Goal: Information Seeking & Learning: Learn about a topic

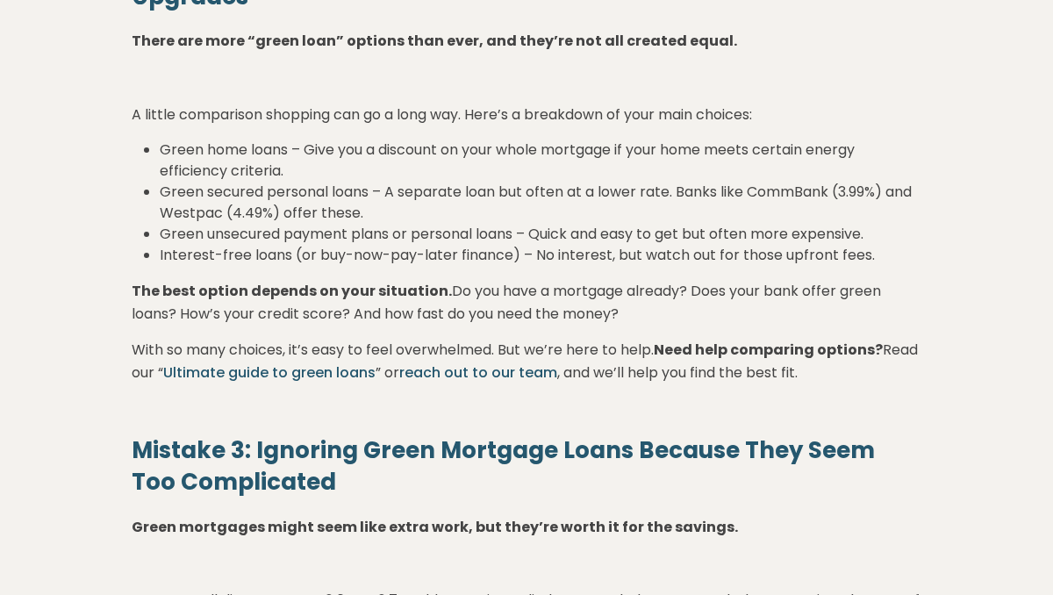
scroll to position [1736, 0]
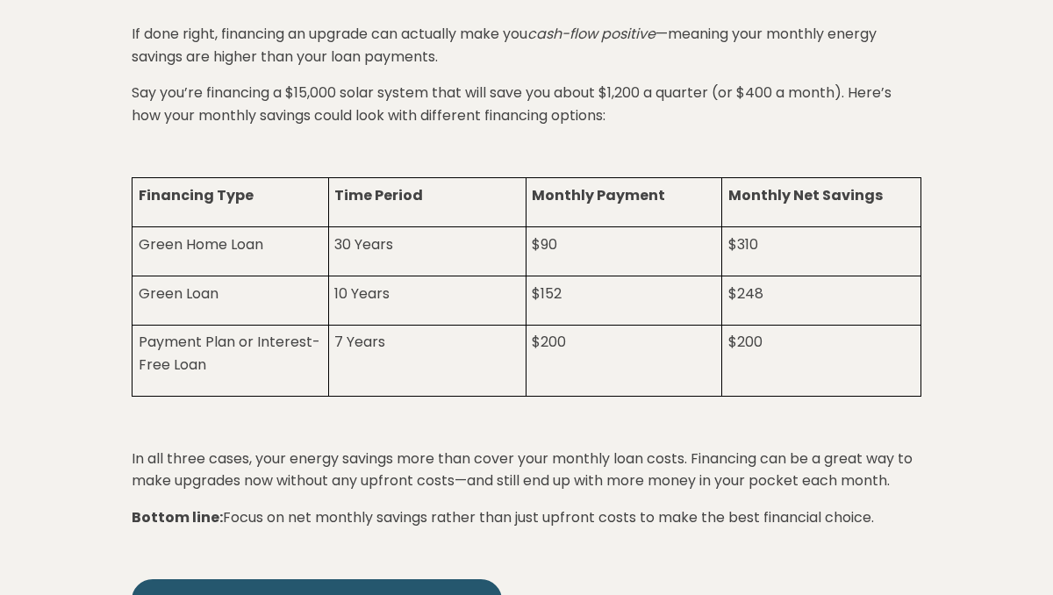
scroll to position [3320, 0]
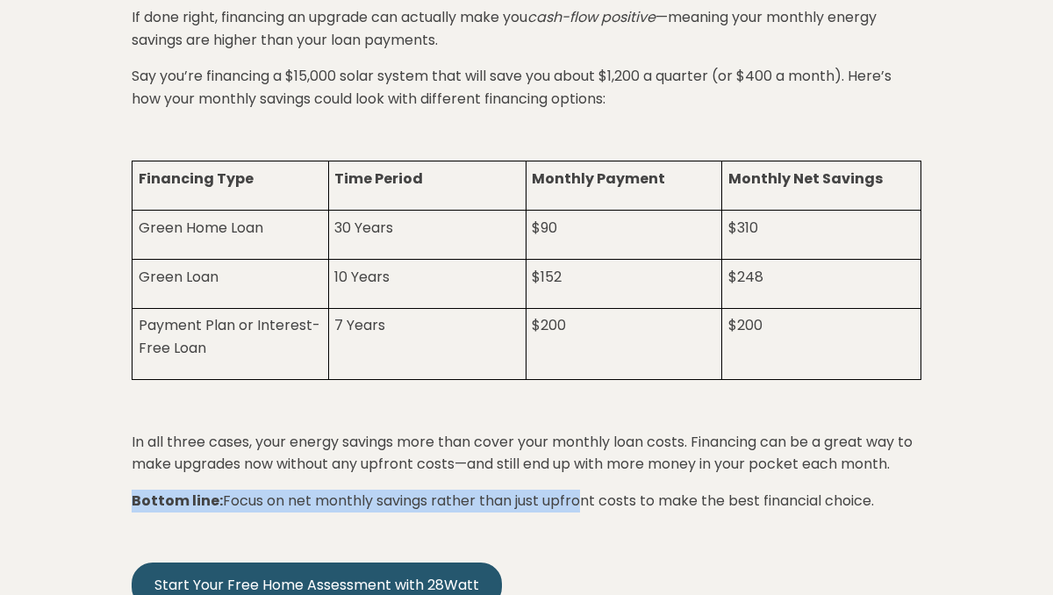
drag, startPoint x: 131, startPoint y: 446, endPoint x: 576, endPoint y: 455, distance: 445.0
click at [576, 490] on p "Bottom line: Focus on net monthly savings rather than just upfront costs to mak…" at bounding box center [527, 501] width 790 height 23
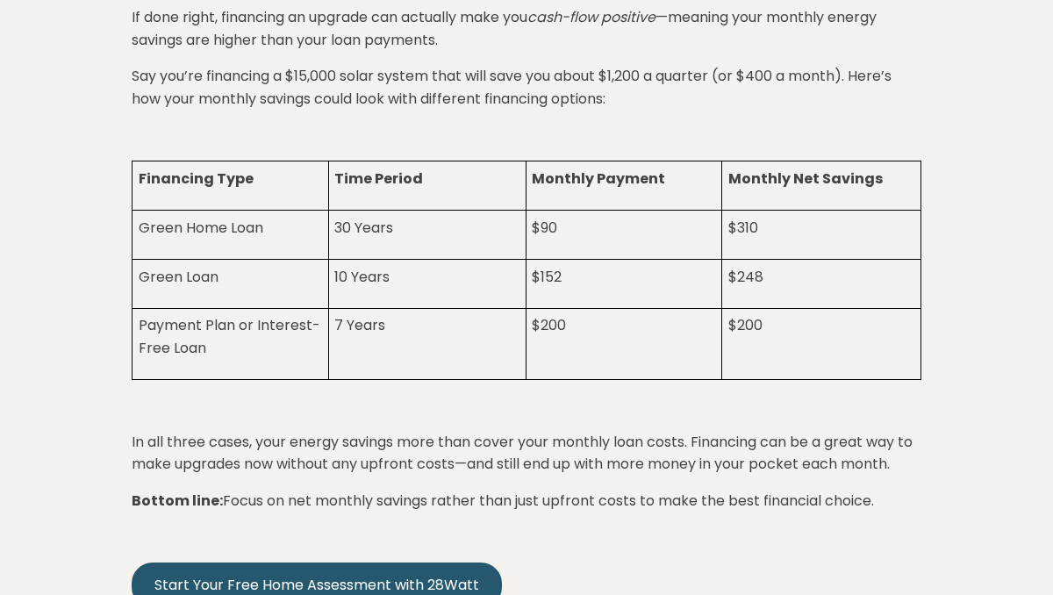
click at [889, 490] on p "Bottom line: Focus on net monthly savings rather than just upfront costs to mak…" at bounding box center [527, 501] width 790 height 23
drag, startPoint x: 884, startPoint y: 448, endPoint x: 118, endPoint y: 454, distance: 765.2
copy p "Bottom line: Focus on net monthly savings rather than just upfront costs to mak…"
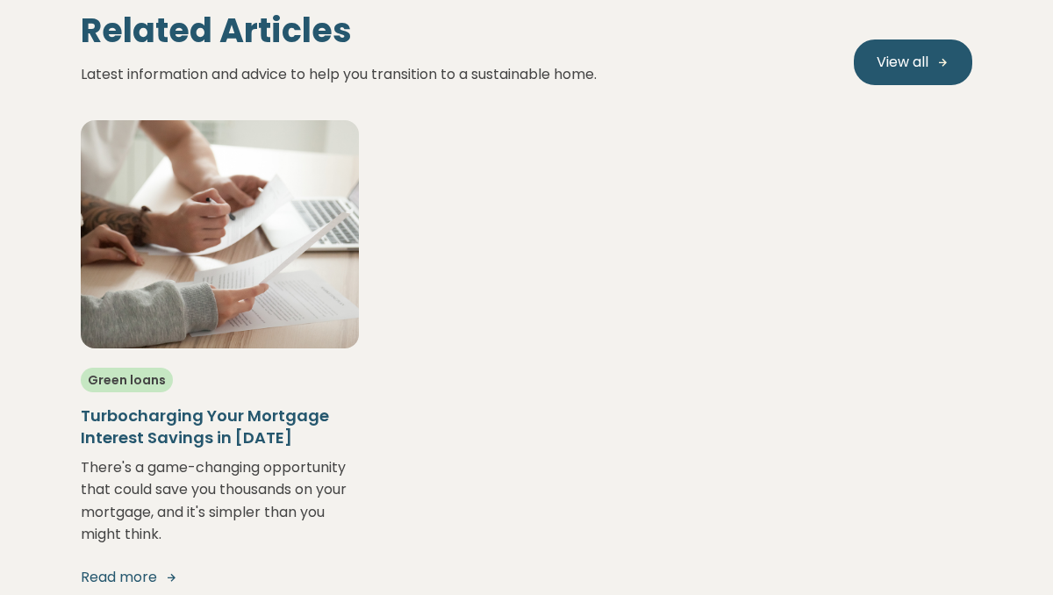
scroll to position [5549, 0]
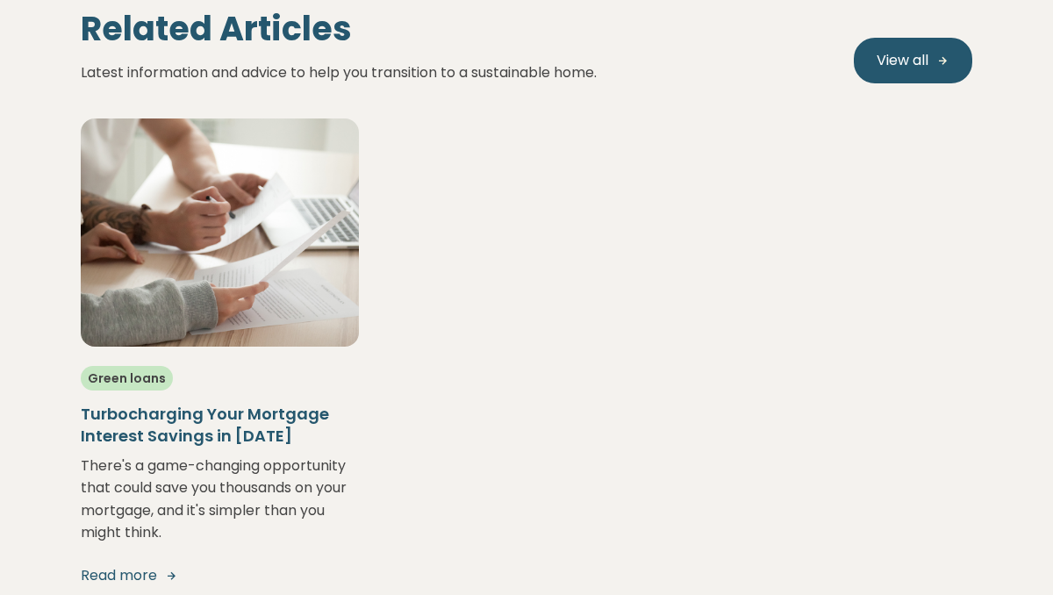
click at [216, 403] on h5 "Turbocharging Your Mortgage Interest Savings in 2025" at bounding box center [220, 425] width 278 height 44
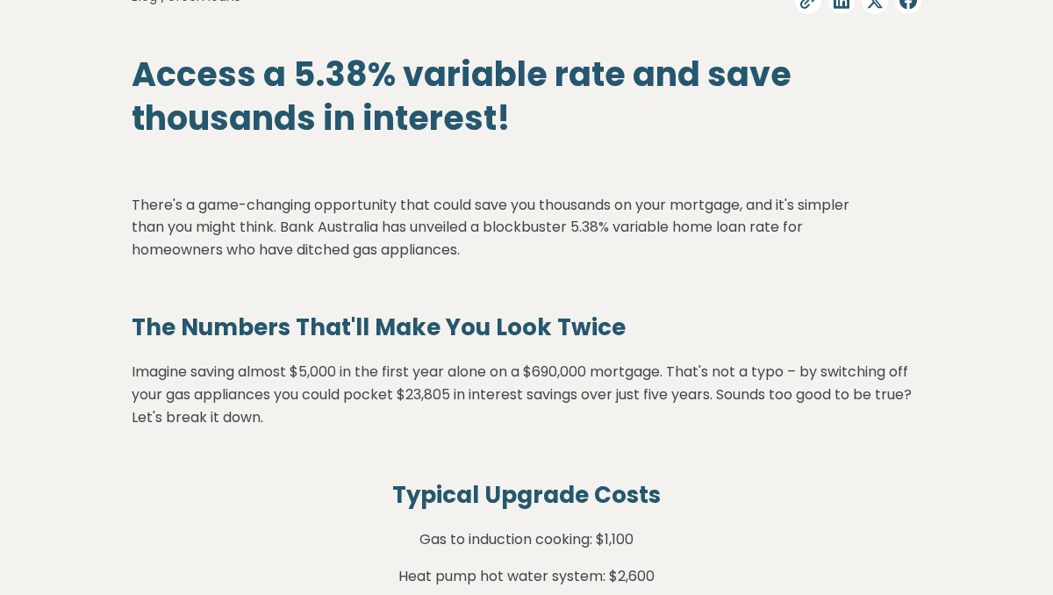
scroll to position [712, 0]
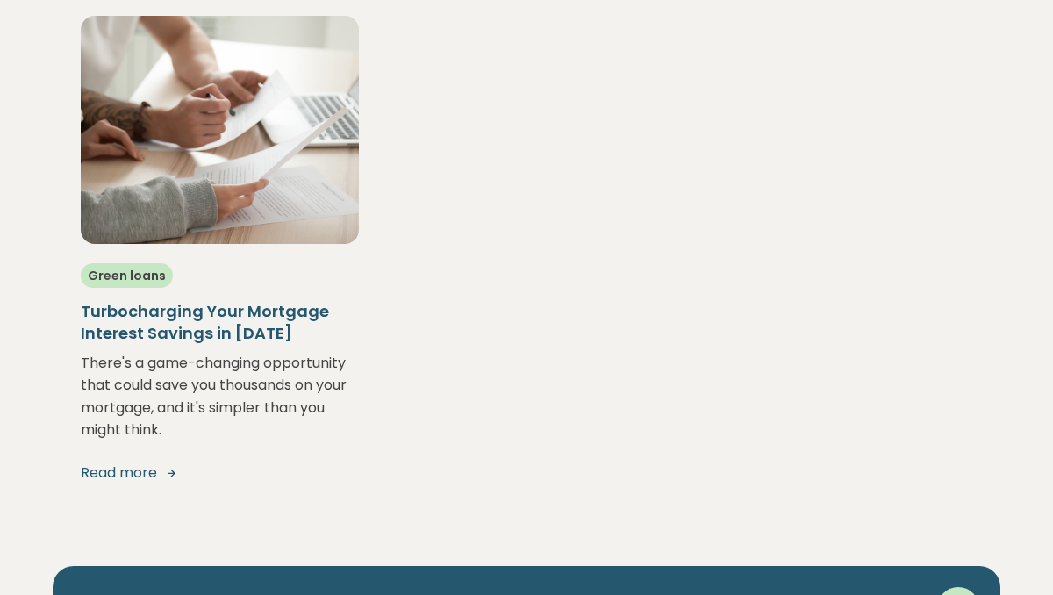
scroll to position [5608, 0]
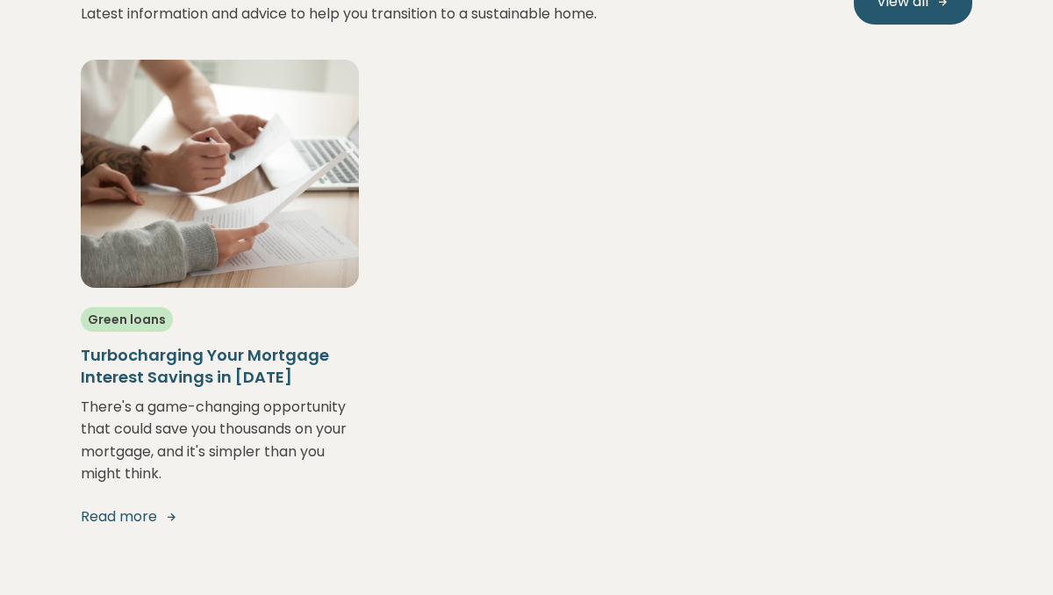
click at [221, 344] on h5 "Turbocharging Your Mortgage Interest Savings in 2025" at bounding box center [220, 366] width 278 height 44
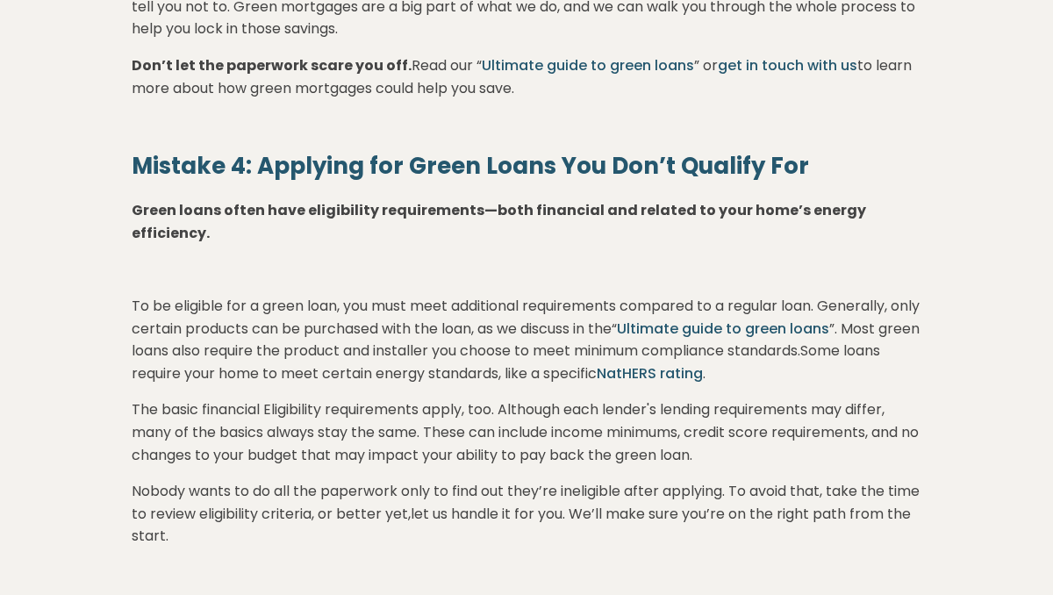
scroll to position [2518, 0]
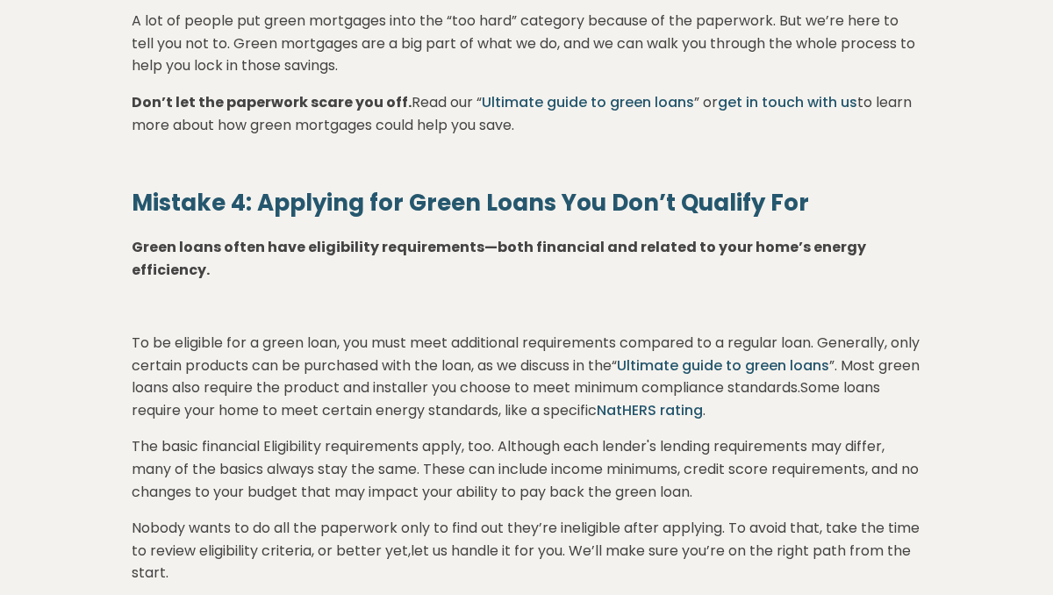
click at [780, 355] on link "Ultimate guide to green loans" at bounding box center [723, 365] width 212 height 20
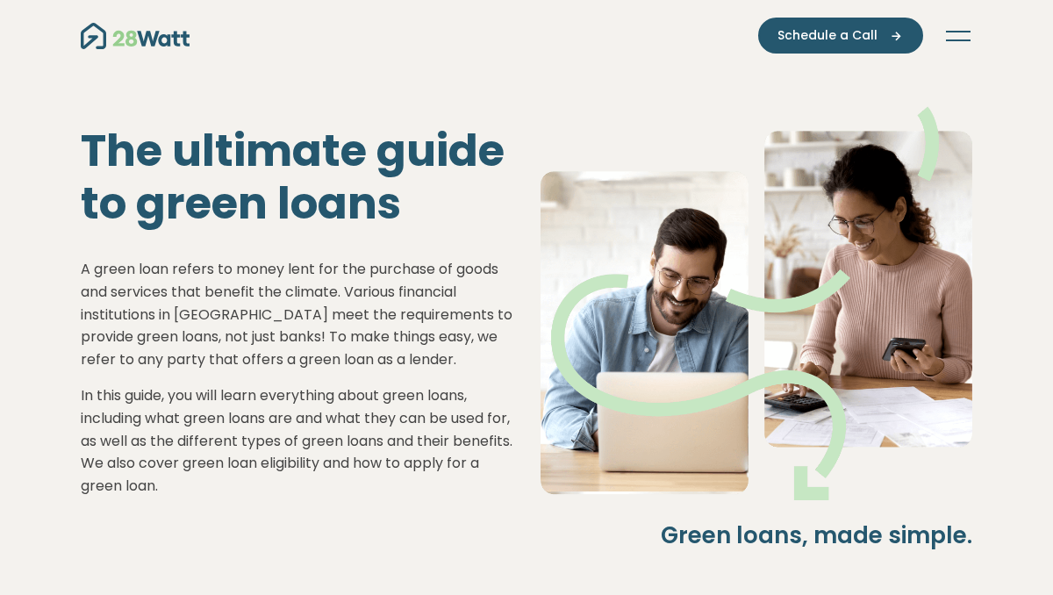
click at [966, 34] on button "Toggle navigation" at bounding box center [958, 36] width 28 height 18
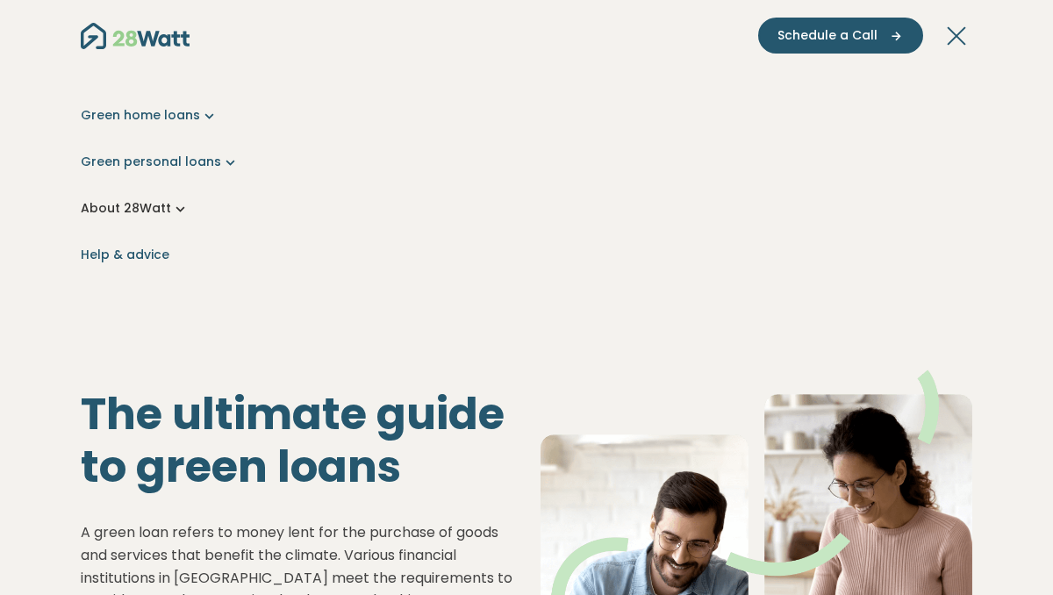
click at [161, 208] on link "About 28Watt" at bounding box center [527, 208] width 892 height 18
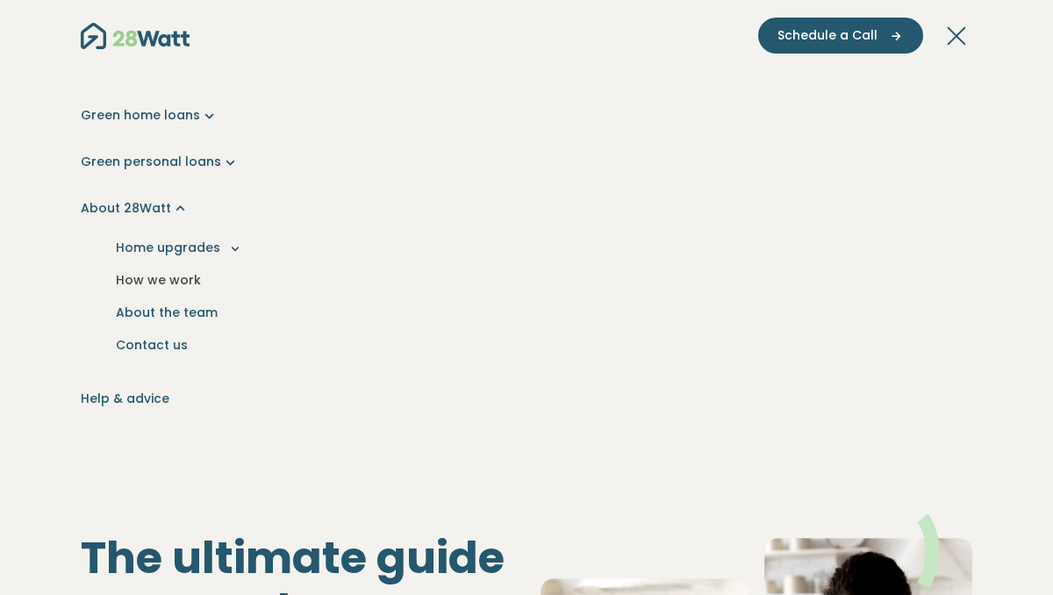
click at [172, 281] on link "How we work" at bounding box center [526, 280] width 863 height 32
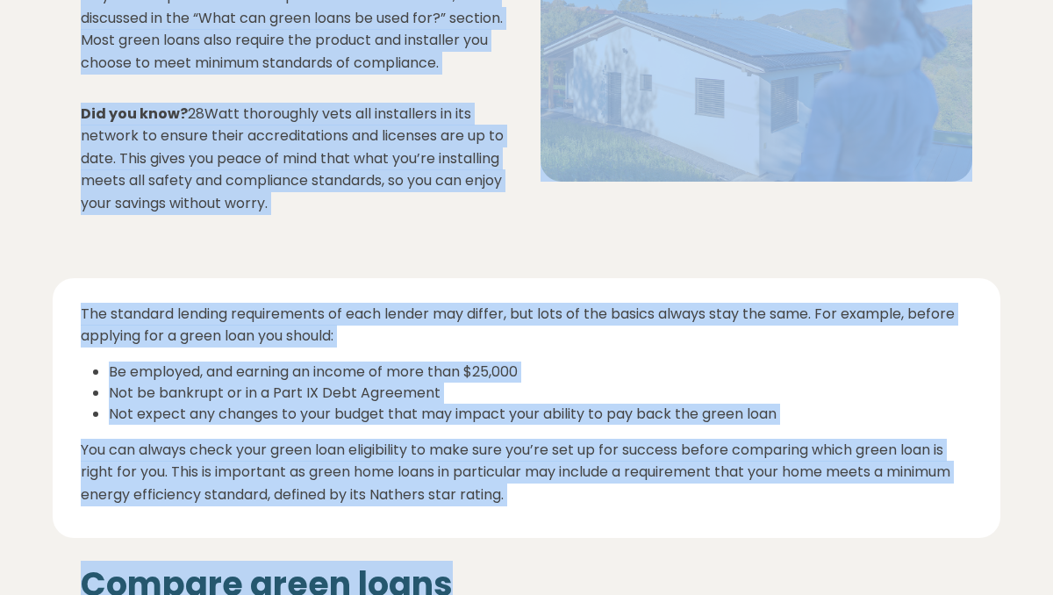
scroll to position [6027, 0]
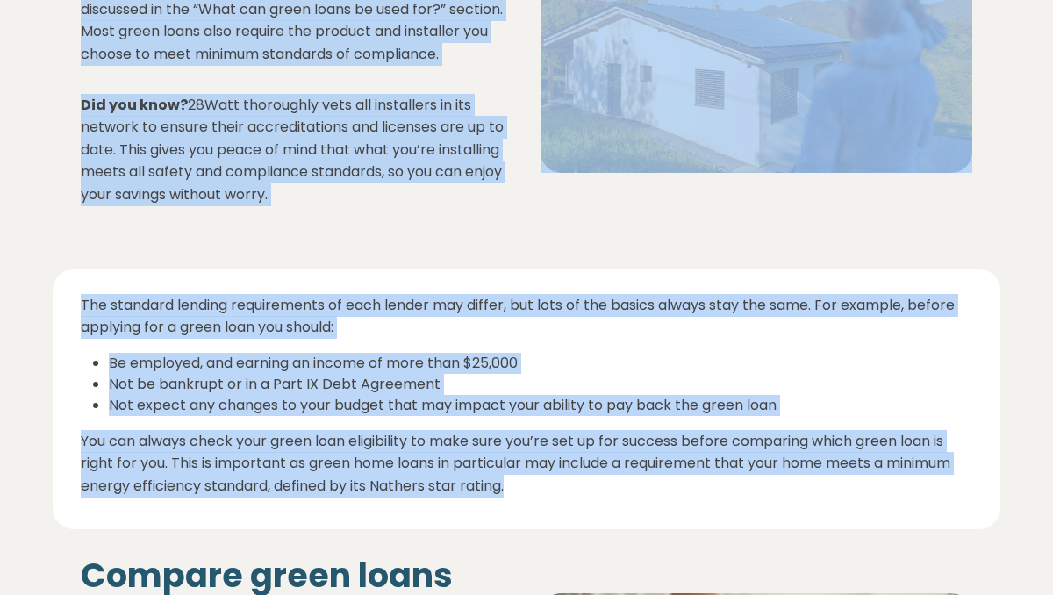
drag, startPoint x: 78, startPoint y: 269, endPoint x: 501, endPoint y: 510, distance: 486.5
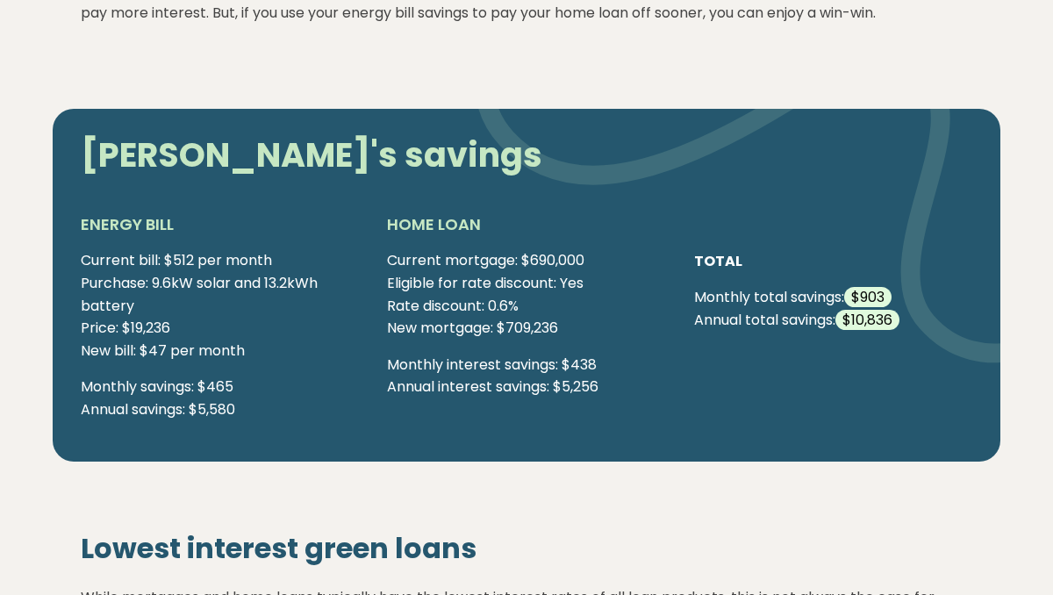
scroll to position [4853, 0]
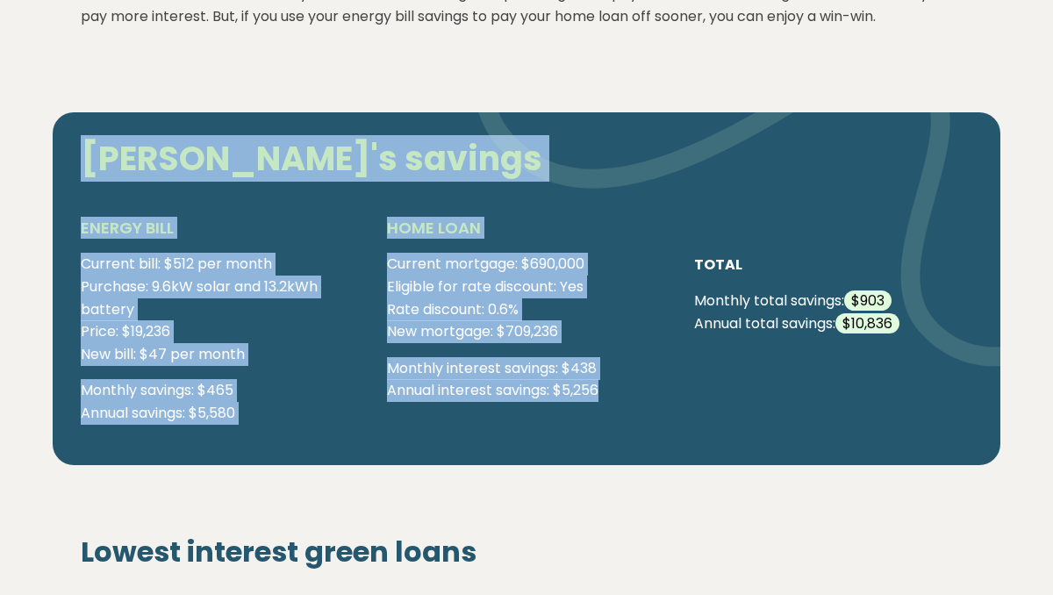
drag, startPoint x: 81, startPoint y: 157, endPoint x: 416, endPoint y: 412, distance: 421.4
click at [416, 412] on div "Sam's savings ENERGY BILL Current bill: $512 per month Purchase: 9.6kW solar an…" at bounding box center [527, 275] width 920 height 328
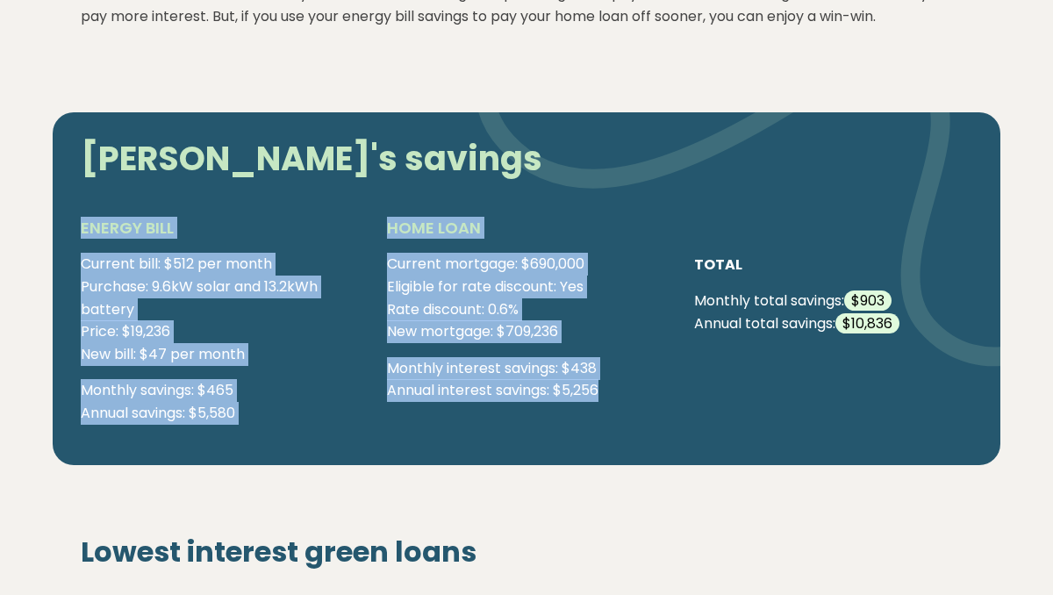
drag, startPoint x: 76, startPoint y: 221, endPoint x: 415, endPoint y: 412, distance: 388.6
click at [415, 412] on div "ENERGY BILL Current bill: $512 per month Purchase: 9.6kW solar and 13.2kWh batt…" at bounding box center [527, 327] width 920 height 221
copy div "ENERGY BILL Current bill: $512 per month Purchase: 9.6kW solar and 13.2kWh batt…"
click at [702, 302] on img at bounding box center [737, 239] width 527 height 351
click at [681, 356] on img at bounding box center [737, 239] width 527 height 351
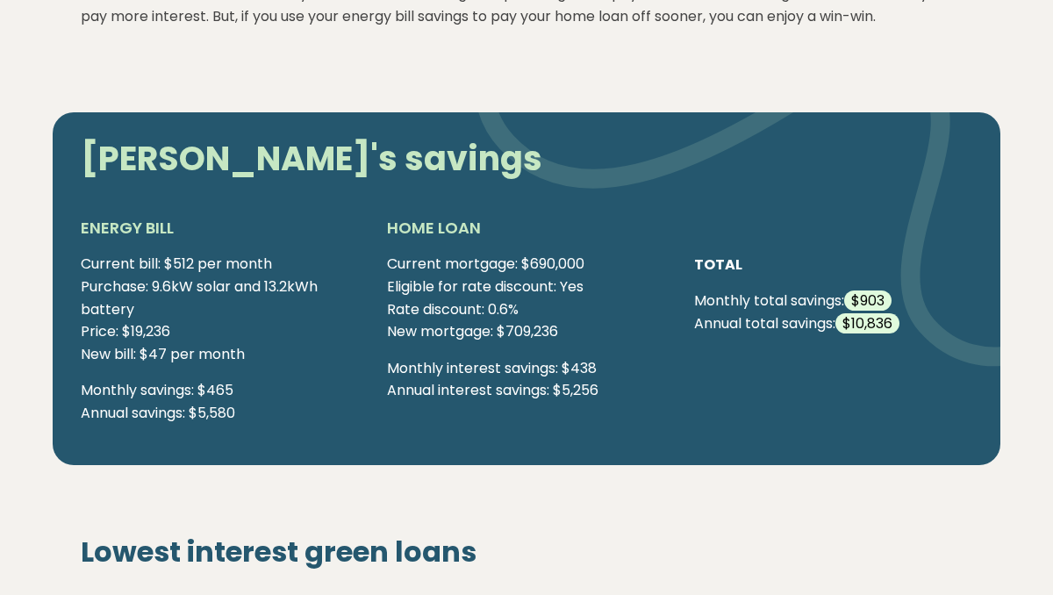
click at [492, 392] on img at bounding box center [737, 239] width 527 height 351
drag, startPoint x: 382, startPoint y: 252, endPoint x: 409, endPoint y: 249, distance: 27.3
click at [409, 249] on div "ENERGY BILL Current bill: $512 per month Purchase: 9.6kW solar and 13.2kWh batt…" at bounding box center [527, 327] width 920 height 221
click at [563, 417] on div "HOME LOAN Current mortgage: $690,000 Eligible for rate discount: Yes Rate disco…" at bounding box center [526, 327] width 278 height 221
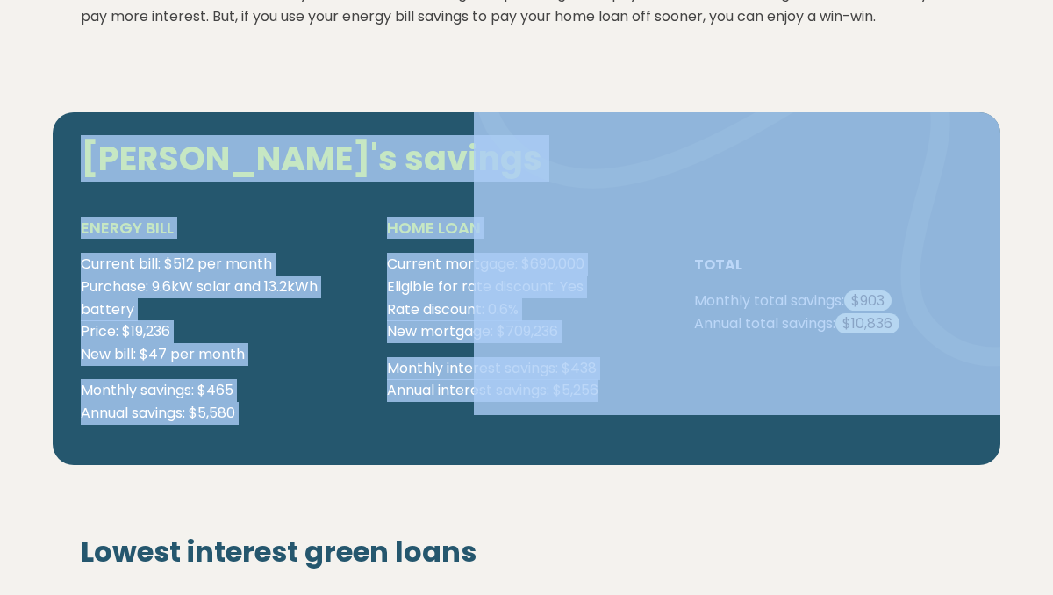
drag, startPoint x: 675, startPoint y: 421, endPoint x: 722, endPoint y: 275, distance: 154.0
click at [722, 275] on div "Sam's savings ENERGY BILL Current bill: $512 per month Purchase: 9.6kW solar an…" at bounding box center [527, 288] width 948 height 353
copy div "Sam's savings ENERGY BILL Current bill: $512 per month Purchase: 9.6kW solar an…"
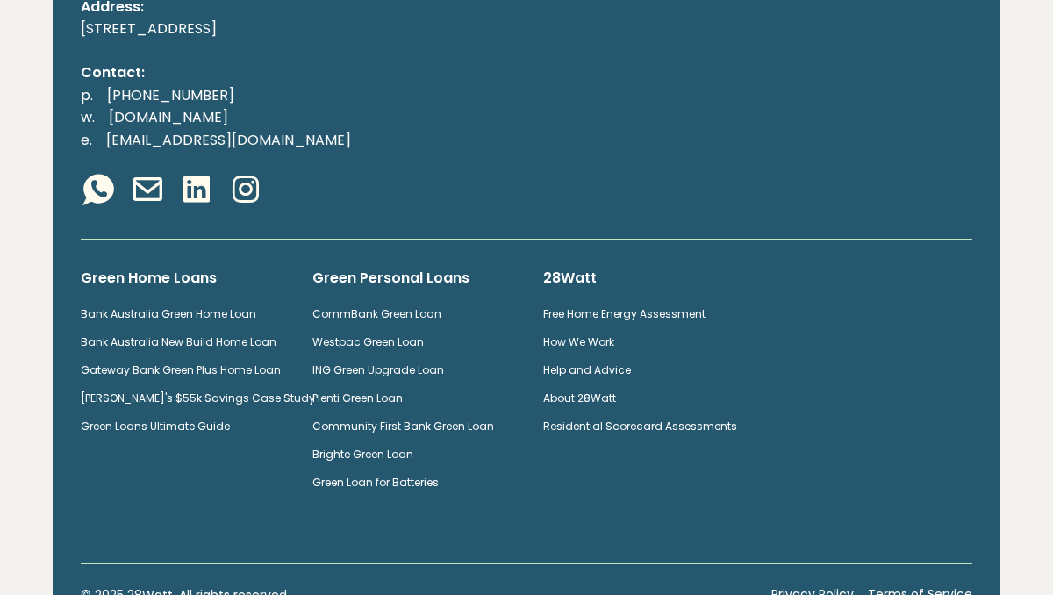
scroll to position [8349, 0]
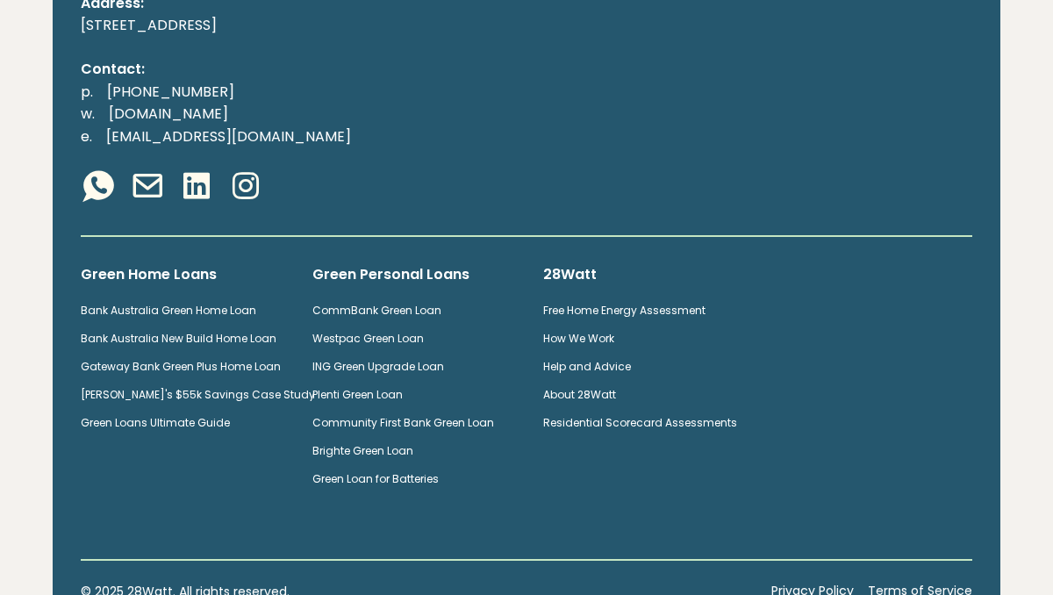
click at [605, 421] on link "Residential Scorecard Assessments" at bounding box center [640, 422] width 194 height 15
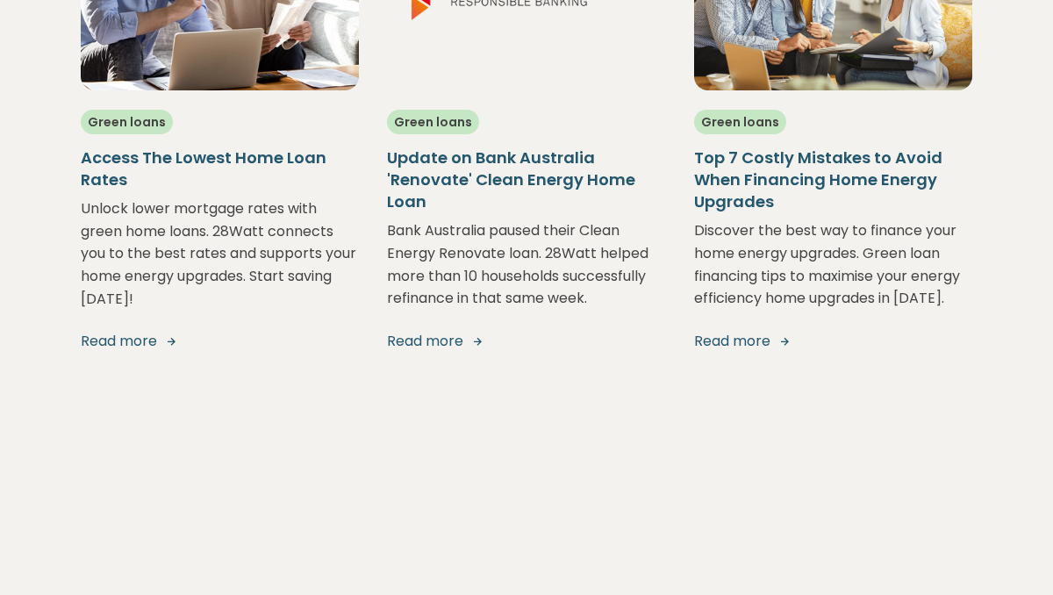
scroll to position [5561, 0]
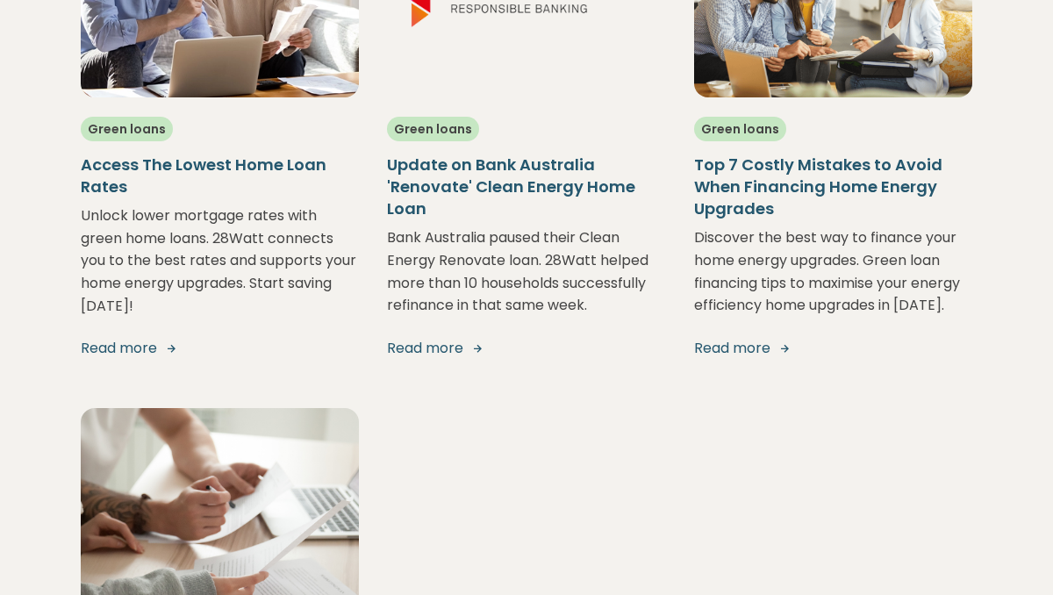
click at [133, 194] on h5 "Access The Lowest Home Loan Rates" at bounding box center [220, 176] width 278 height 44
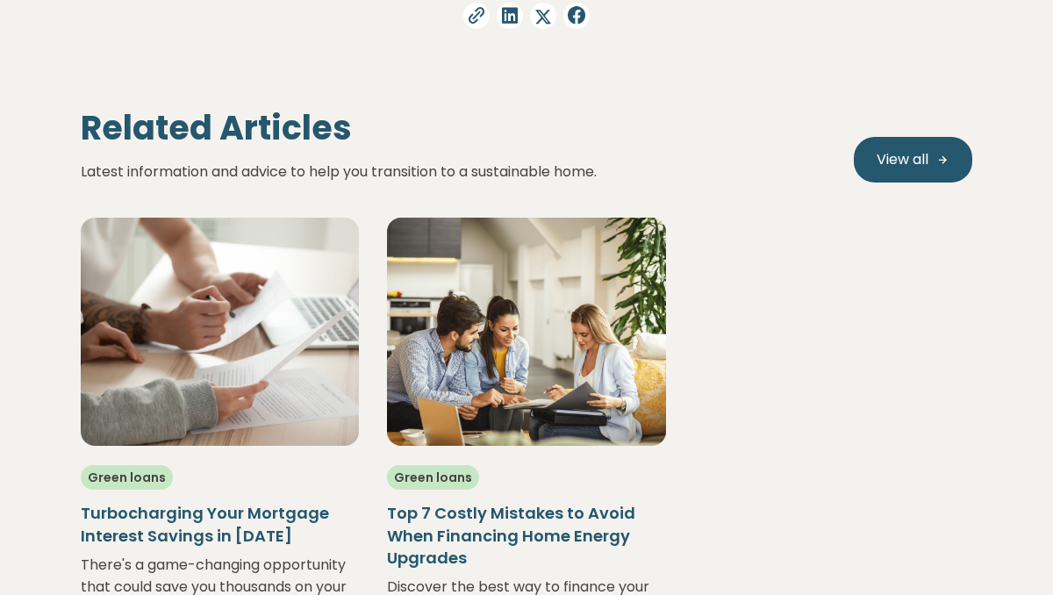
scroll to position [2726, 0]
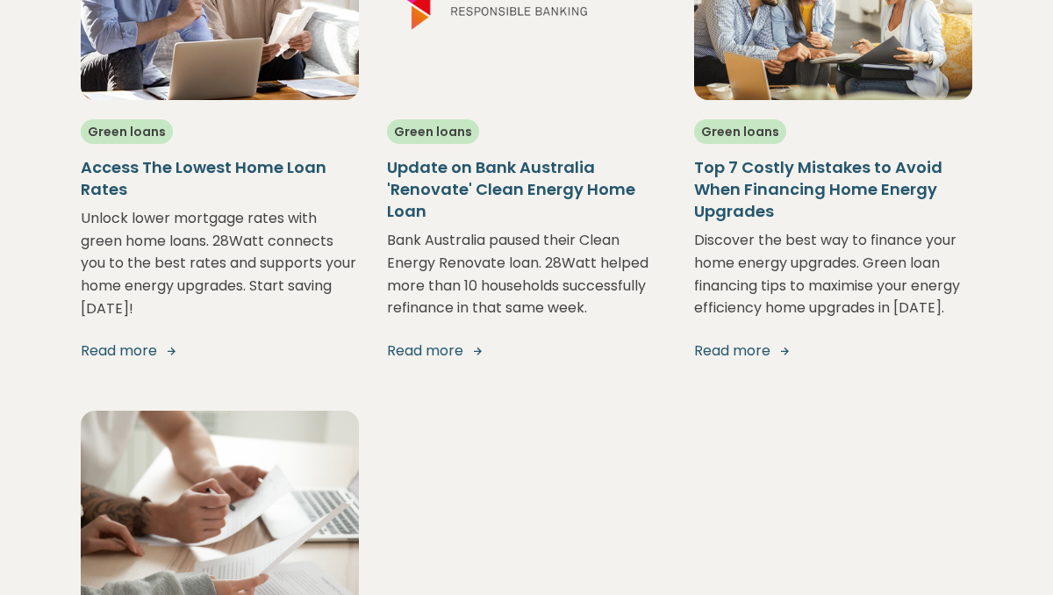
scroll to position [5561, 0]
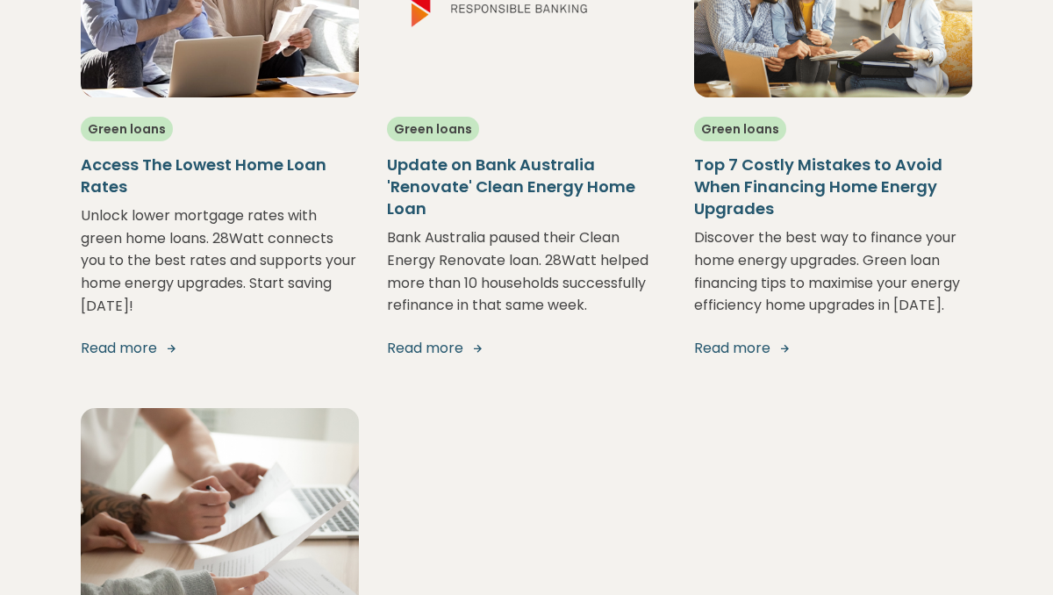
click at [460, 209] on h5 "Update on Bank Australia 'Renovate' Clean Energy Home Loan" at bounding box center [526, 187] width 278 height 67
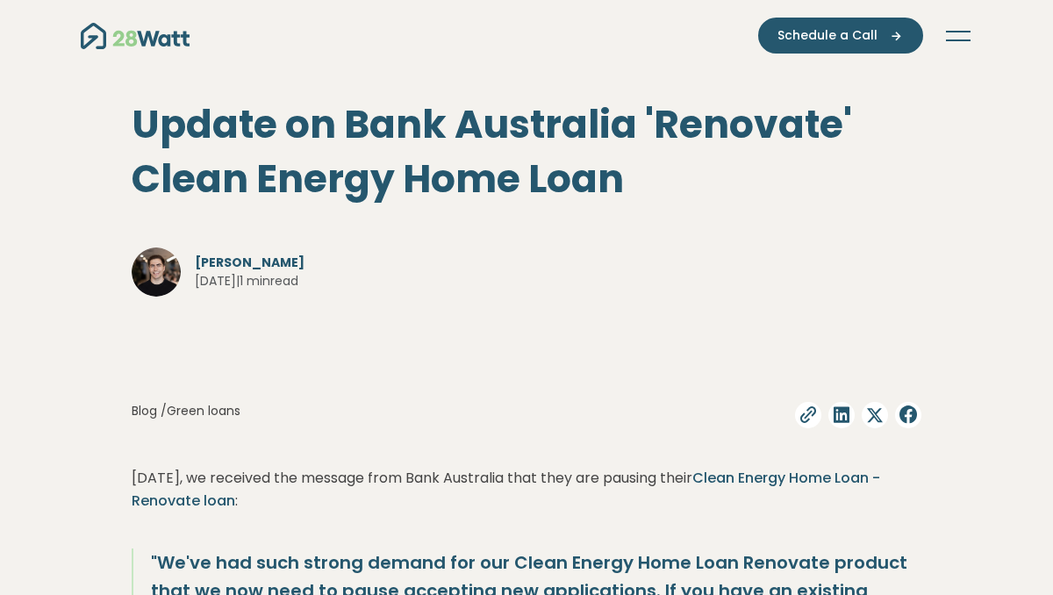
click at [957, 34] on button "Toggle navigation" at bounding box center [958, 36] width 28 height 18
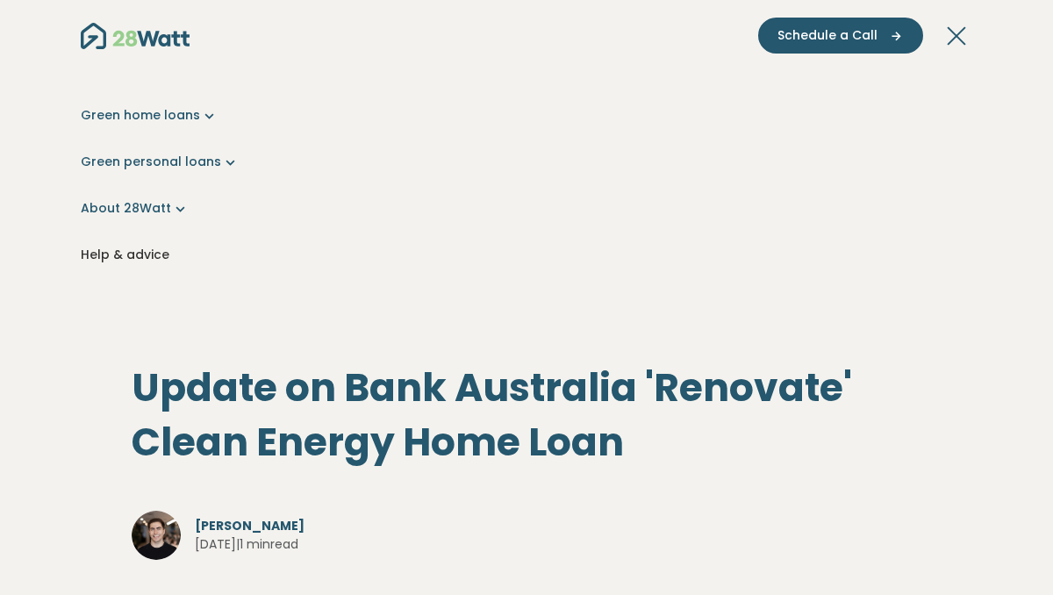
click at [148, 253] on link "Help & advice" at bounding box center [527, 255] width 892 height 18
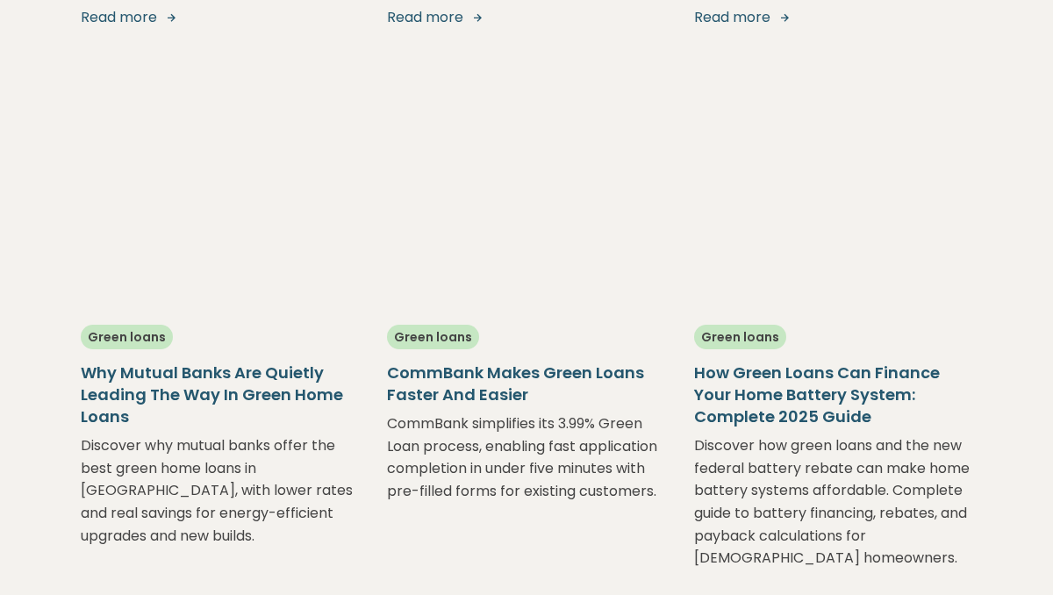
scroll to position [1831, 0]
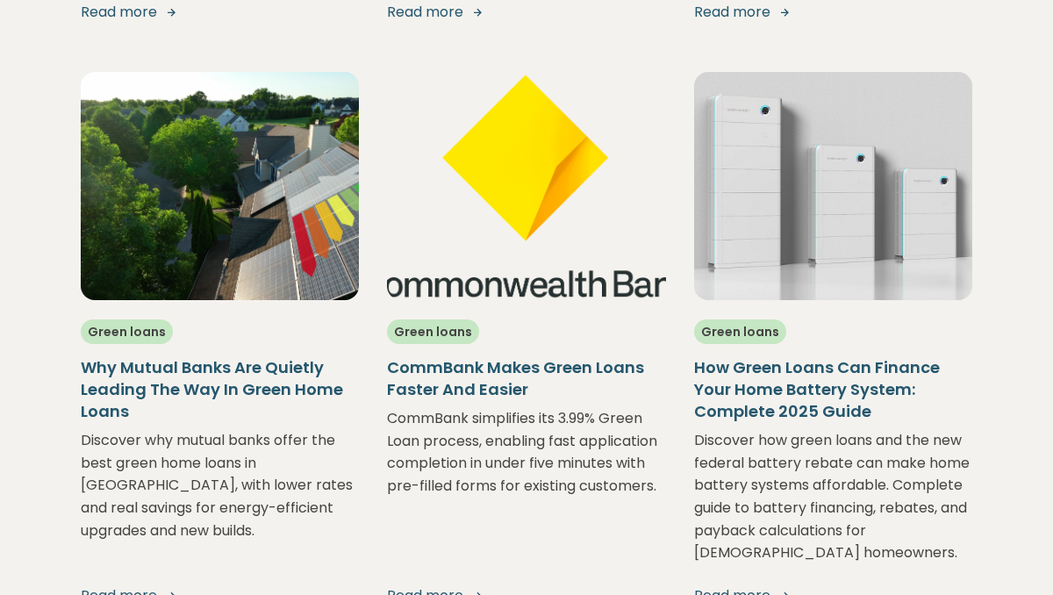
click at [140, 356] on h5 "Why Mutual Banks Are Quietly Leading The Way In Green Home Loans" at bounding box center [220, 389] width 278 height 67
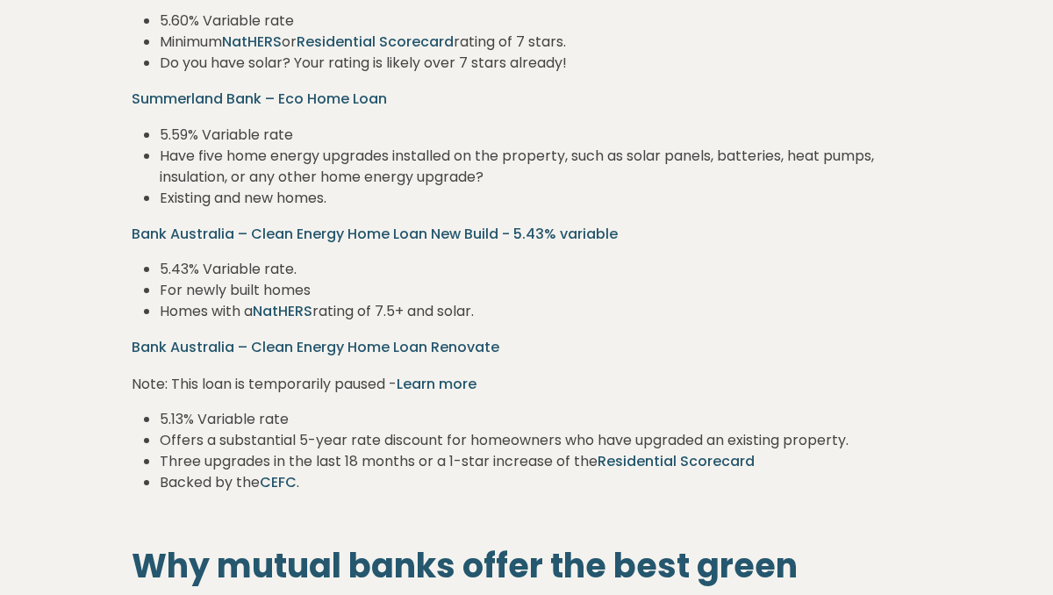
scroll to position [1184, 0]
